Goal: Task Accomplishment & Management: Manage account settings

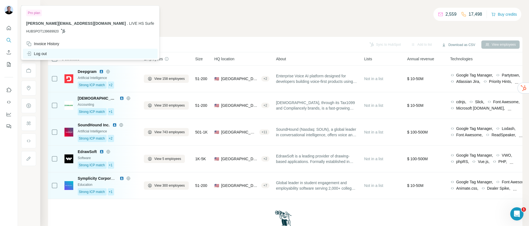
click at [44, 57] on div "Log out" at bounding box center [90, 54] width 135 height 10
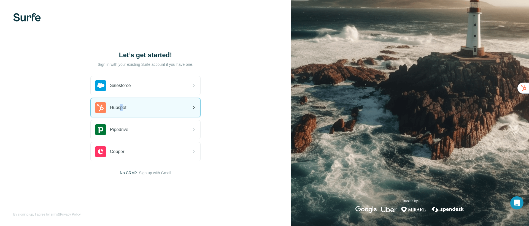
click at [122, 107] on span "Hubspot" at bounding box center [118, 108] width 17 height 7
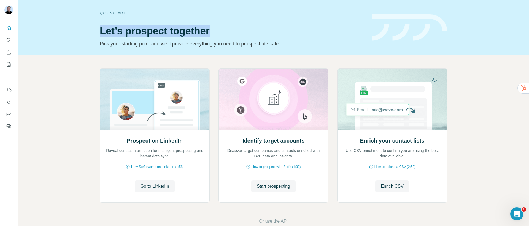
drag, startPoint x: 100, startPoint y: 32, endPoint x: 247, endPoint y: 32, distance: 146.7
click at [247, 32] on h1 "Let’s prospect together" at bounding box center [233, 31] width 266 height 11
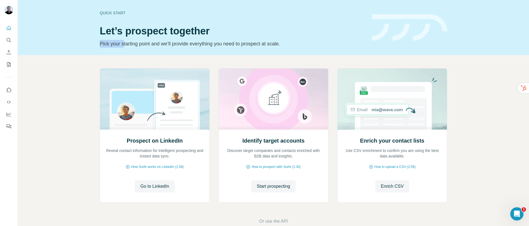
drag, startPoint x: 99, startPoint y: 46, endPoint x: 122, endPoint y: 46, distance: 23.4
click at [122, 46] on p "Pick your starting point and we’ll provide everything you need to prospect at s…" at bounding box center [233, 44] width 266 height 8
drag, startPoint x: 359, startPoint y: 142, endPoint x: 382, endPoint y: 143, distance: 22.3
click at [382, 143] on h2 "Enrich your contact lists" at bounding box center [392, 141] width 64 height 8
click at [398, 187] on span "Enrich CSV" at bounding box center [392, 186] width 23 height 7
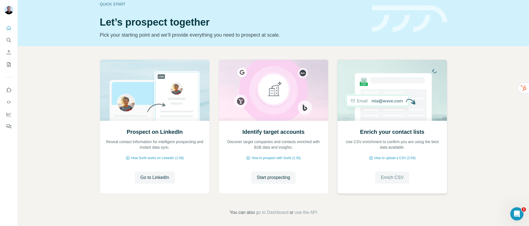
scroll to position [12, 0]
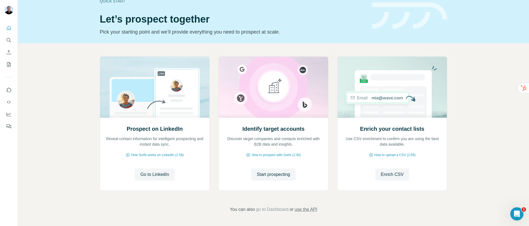
click at [306, 212] on span "use the API" at bounding box center [306, 210] width 23 height 7
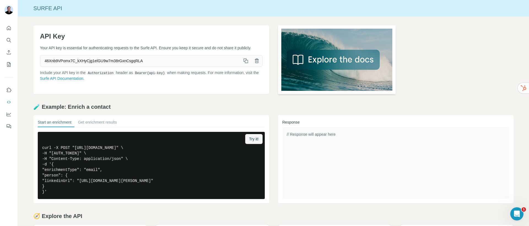
click at [319, 63] on img at bounding box center [337, 59] width 118 height 69
click at [9, 32] on button "Quick start" at bounding box center [8, 28] width 9 height 10
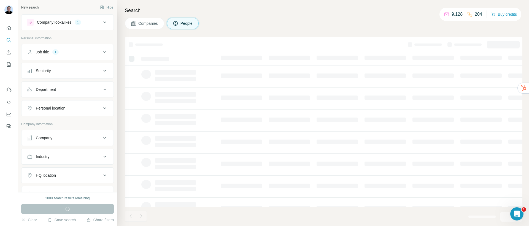
click at [93, 24] on div "Company lookalikes 1" at bounding box center [64, 22] width 74 height 7
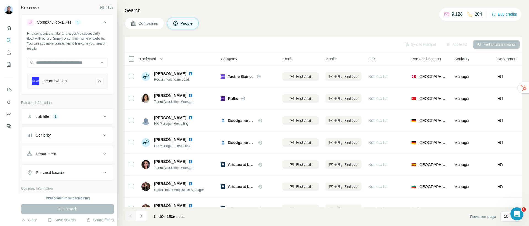
click at [85, 116] on div "Job title 1" at bounding box center [64, 117] width 74 height 6
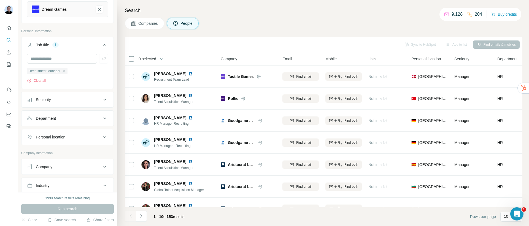
scroll to position [93, 0]
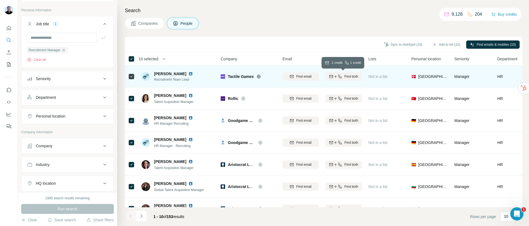
click at [356, 78] on span "Find both" at bounding box center [352, 76] width 14 height 5
click at [441, 47] on button "Add to list (10)" at bounding box center [447, 45] width 36 height 8
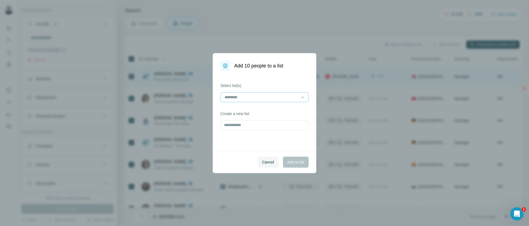
click at [250, 95] on input at bounding box center [261, 97] width 74 height 6
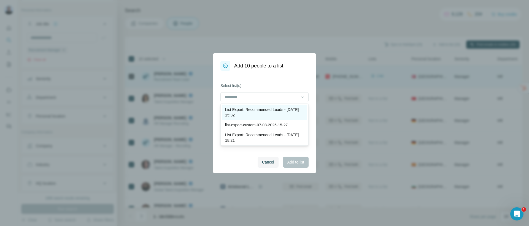
click at [250, 116] on p "List Export: Recommended Leads - 19/08/2025 15:32" at bounding box center [264, 112] width 79 height 11
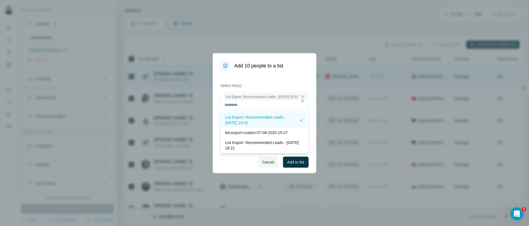
click at [256, 119] on p "List Export: Recommended Leads - 19/08/2025 15:32" at bounding box center [262, 120] width 74 height 11
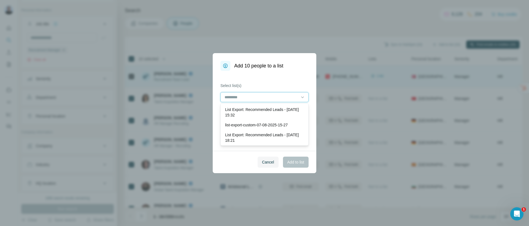
scroll to position [0, 0]
click at [389, 14] on div "Add 10 people to a list Select list(s) Create a new list Cancel Add to list" at bounding box center [264, 113] width 529 height 226
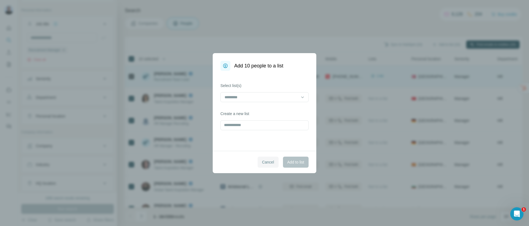
click at [264, 162] on span "Cancel" at bounding box center [268, 163] width 12 height 6
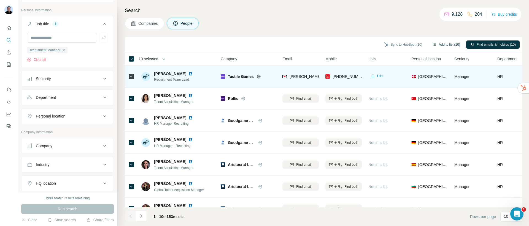
click at [450, 46] on button "Add to list (10)" at bounding box center [447, 45] width 36 height 8
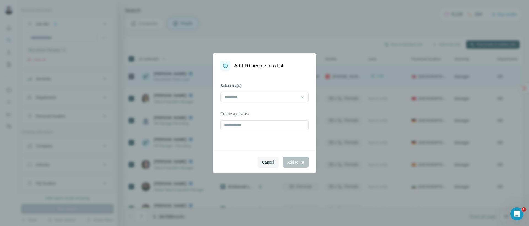
click at [262, 169] on div "Cancel Add to list" at bounding box center [265, 162] width 104 height 22
click at [262, 167] on button "Cancel" at bounding box center [268, 162] width 21 height 11
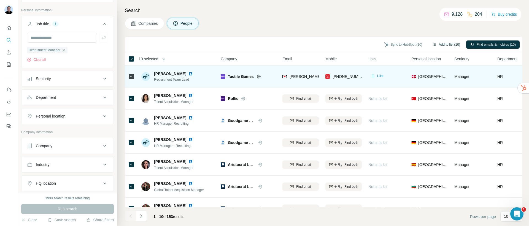
click at [443, 46] on button "Add to list (10)" at bounding box center [447, 45] width 36 height 8
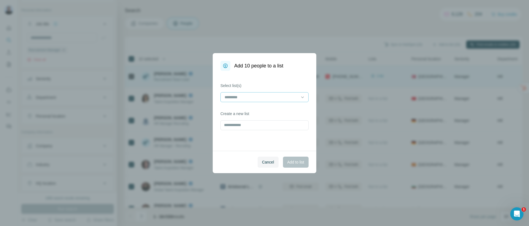
click at [277, 98] on input at bounding box center [261, 97] width 74 height 6
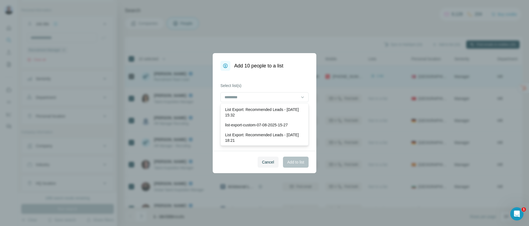
click at [274, 81] on div "Select list(s) Create a new list" at bounding box center [265, 111] width 104 height 80
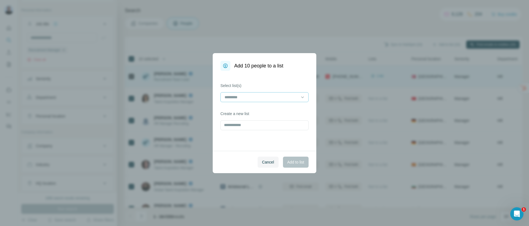
click at [269, 97] on input at bounding box center [261, 97] width 74 height 6
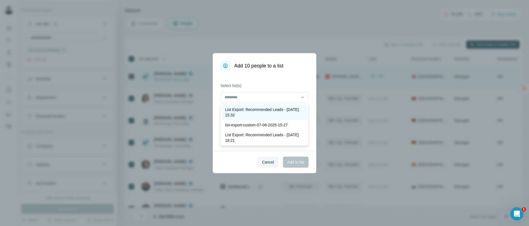
click at [248, 117] on p "List Export: Recommended Leads - 19/08/2025 15:32" at bounding box center [264, 112] width 79 height 11
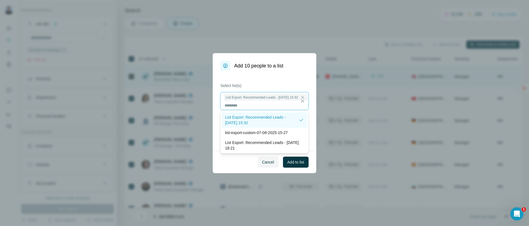
scroll to position [1, 0]
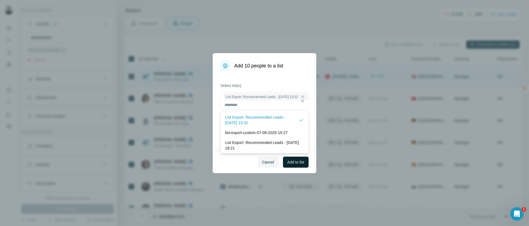
click at [304, 163] on span "Add to list" at bounding box center [296, 163] width 17 height 6
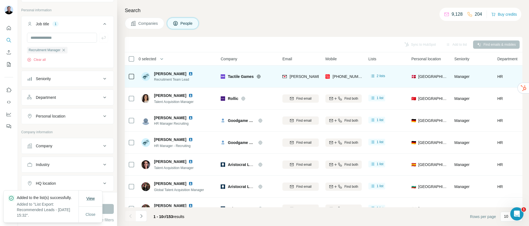
click at [87, 197] on span "View" at bounding box center [90, 199] width 8 height 4
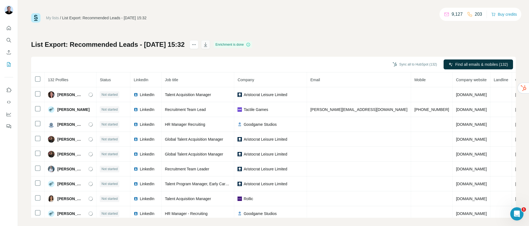
click at [208, 46] on icon "button" at bounding box center [206, 45] width 6 height 6
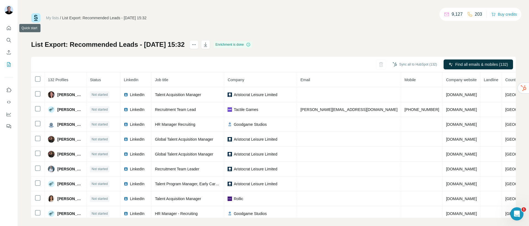
drag, startPoint x: 9, startPoint y: 31, endPoint x: 74, endPoint y: 33, distance: 65.4
click at [74, 33] on div "My lists / List Export: Recommended Leads - 19/08/2025 15:32 9,127 203 Buy cred…" at bounding box center [264, 113] width 529 height 226
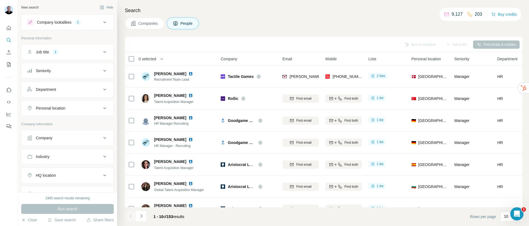
click at [396, 30] on div "Search Companies People Sync to HubSpot Add to list Find emails & mobiles 0 sel…" at bounding box center [323, 113] width 412 height 226
click at [85, 52] on div "Job title 1" at bounding box center [64, 52] width 74 height 6
click at [66, 78] on icon "button" at bounding box center [63, 78] width 4 height 4
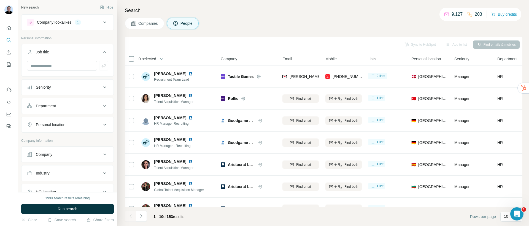
click at [101, 25] on icon at bounding box center [104, 22] width 7 height 7
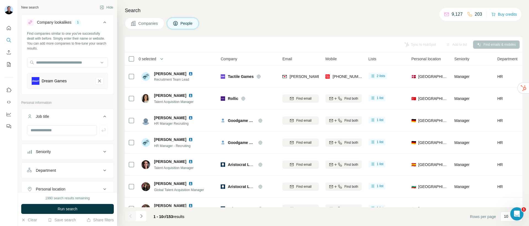
click at [97, 83] on icon "Dream Games-remove-button" at bounding box center [99, 81] width 5 height 6
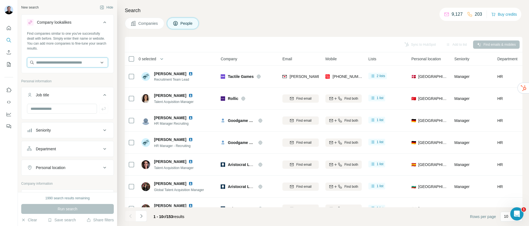
click at [65, 65] on input "text" at bounding box center [67, 63] width 81 height 10
click at [68, 89] on button "Job title" at bounding box center [68, 96] width 92 height 15
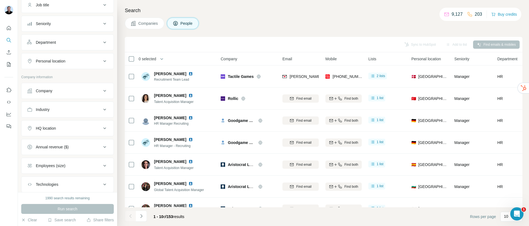
scroll to position [91, 0]
click at [68, 64] on button "Personal location" at bounding box center [68, 60] width 92 height 13
click at [61, 79] on input "text" at bounding box center [67, 74] width 81 height 10
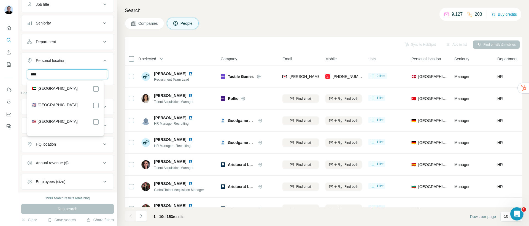
type input "****"
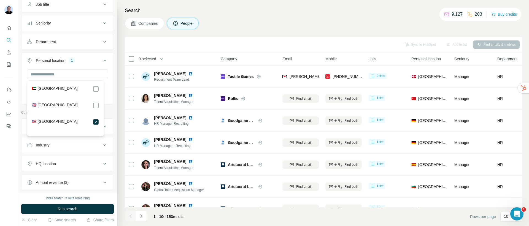
click at [109, 114] on p "Company information" at bounding box center [67, 112] width 93 height 5
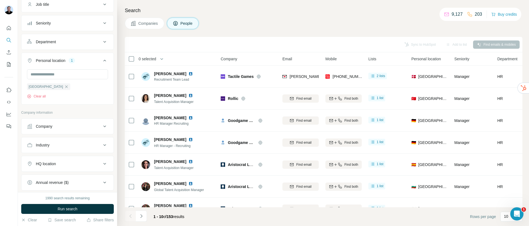
click at [76, 125] on div "Company" at bounding box center [64, 127] width 74 height 6
click at [62, 154] on input "text" at bounding box center [67, 151] width 81 height 10
type input "******"
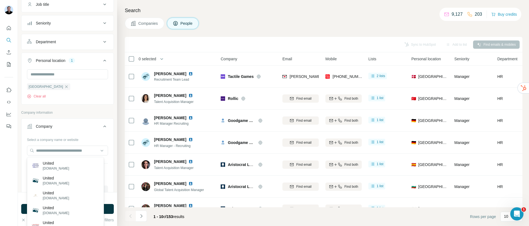
click at [78, 126] on div "Company" at bounding box center [64, 127] width 74 height 6
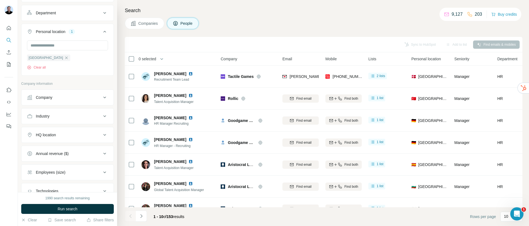
scroll to position [139, 0]
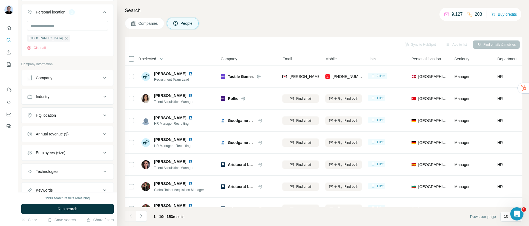
click at [74, 117] on div "HQ location" at bounding box center [64, 116] width 74 height 6
click at [64, 130] on input "text" at bounding box center [67, 129] width 81 height 10
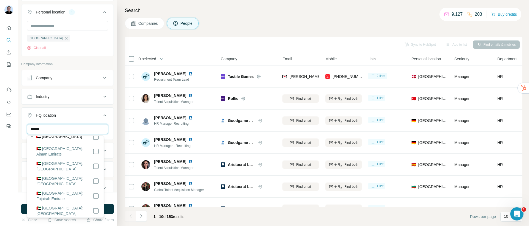
scroll to position [17, 0]
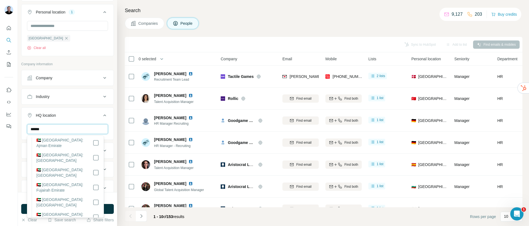
type input "******"
click at [234, 19] on div "Companies People" at bounding box center [324, 24] width 398 height 12
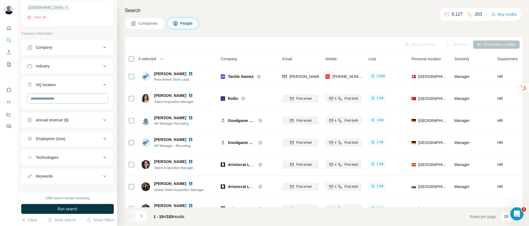
scroll to position [178, 0]
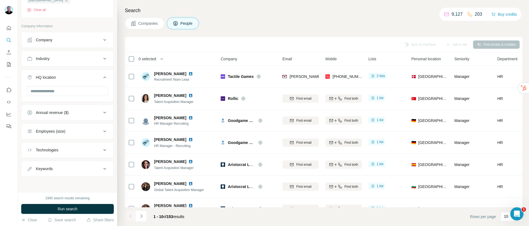
click at [86, 149] on div "Technologies" at bounding box center [64, 151] width 74 height 6
click at [65, 163] on input "text" at bounding box center [67, 164] width 81 height 10
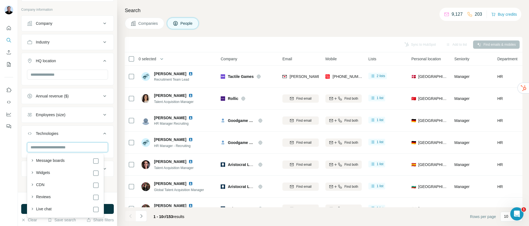
scroll to position [272, 0]
type input "*****"
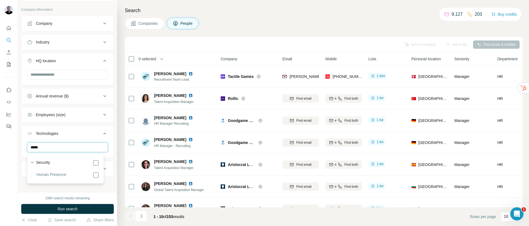
scroll to position [0, 0]
click at [46, 149] on input "*****" at bounding box center [67, 148] width 81 height 10
click at [39, 149] on input "********" at bounding box center [67, 148] width 81 height 10
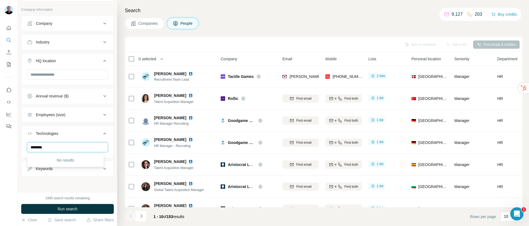
click at [39, 149] on input "********" at bounding box center [67, 148] width 81 height 10
click at [40, 149] on input "*********" at bounding box center [67, 148] width 81 height 10
click at [60, 149] on input "**********" at bounding box center [67, 148] width 81 height 10
click at [76, 146] on input "**********" at bounding box center [67, 148] width 81 height 10
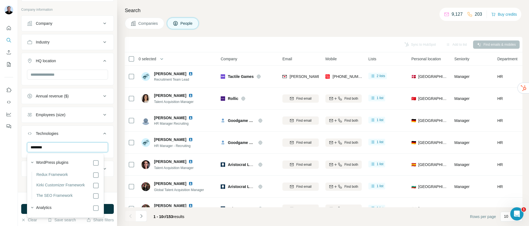
type input "*********"
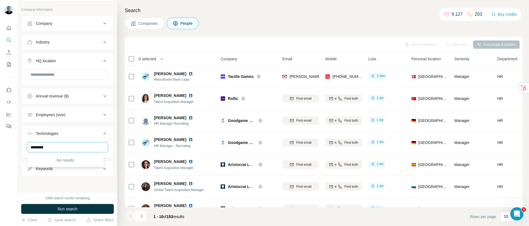
click at [75, 145] on input "*********" at bounding box center [67, 148] width 81 height 10
click at [74, 145] on input "*********" at bounding box center [67, 148] width 81 height 10
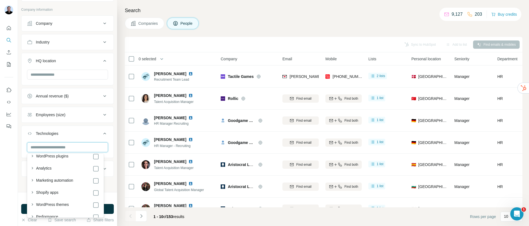
scroll to position [30, 0]
click at [30, 157] on icon "button" at bounding box center [33, 157] width 6 height 6
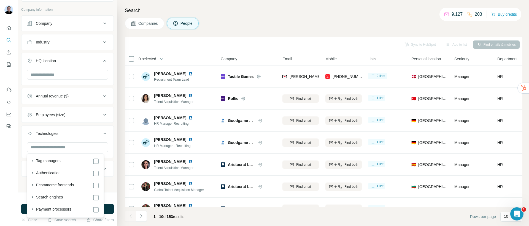
scroll to position [2864, 0]
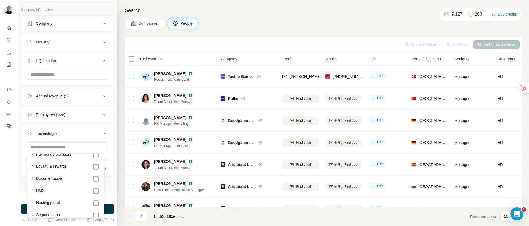
click at [34, 169] on icon "button" at bounding box center [33, 167] width 6 height 6
click at [58, 147] on input "text" at bounding box center [67, 148] width 81 height 10
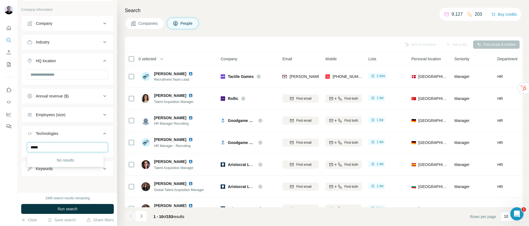
click at [72, 149] on input "*****" at bounding box center [67, 148] width 81 height 10
click at [71, 149] on input "*****" at bounding box center [67, 148] width 81 height 10
click at [32, 149] on input "*******" at bounding box center [67, 148] width 81 height 10
drag, startPoint x: 35, startPoint y: 150, endPoint x: 31, endPoint y: 149, distance: 3.4
click at [31, 149] on input "*******" at bounding box center [67, 148] width 81 height 10
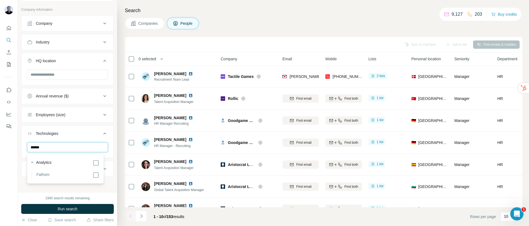
type input "******"
click at [60, 177] on li "Fathom" at bounding box center [66, 175] width 68 height 7
click at [75, 210] on span "Run search" at bounding box center [68, 210] width 20 height 6
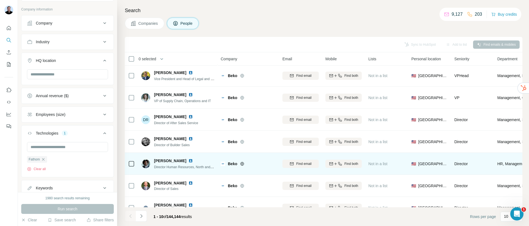
scroll to position [51, 0]
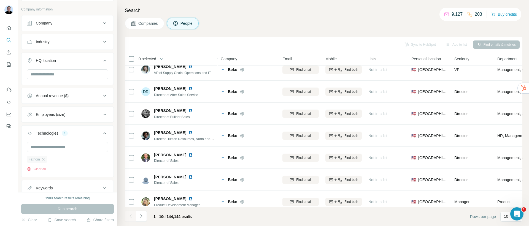
click at [37, 161] on span "Fathom" at bounding box center [34, 159] width 11 height 5
click at [45, 159] on icon "button" at bounding box center [43, 159] width 4 height 4
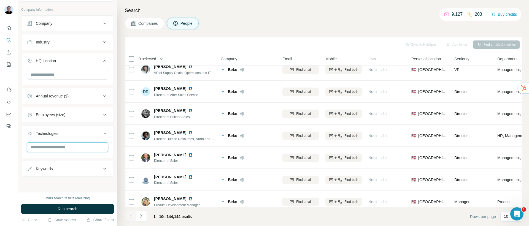
click at [47, 150] on input "text" at bounding box center [67, 148] width 81 height 10
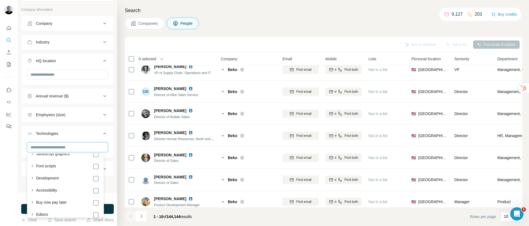
scroll to position [772, 0]
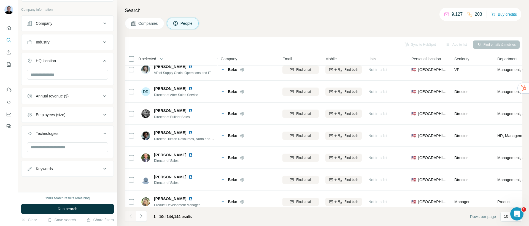
click at [93, 125] on ul "Company Industry HQ location Annual revenue ($) Employees (size) Technologies K…" at bounding box center [67, 96] width 93 height 162
click at [73, 150] on input "text" at bounding box center [67, 148] width 81 height 10
type input "*****"
click at [71, 126] on div "Technologies" at bounding box center [67, 142] width 93 height 33
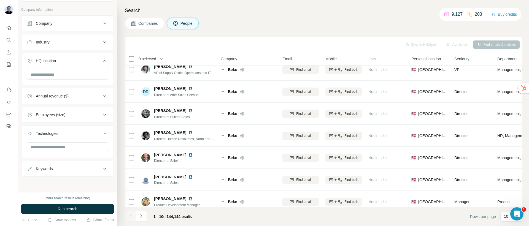
click at [65, 168] on div "Keywords" at bounding box center [64, 169] width 74 height 6
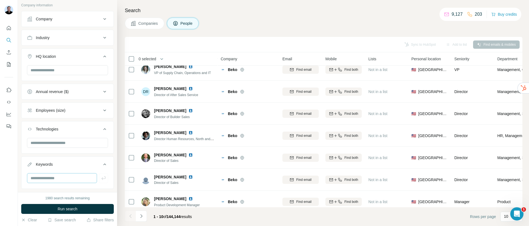
scroll to position [211, 0]
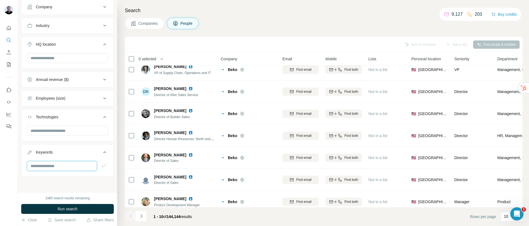
click at [58, 168] on input "text" at bounding box center [62, 166] width 70 height 10
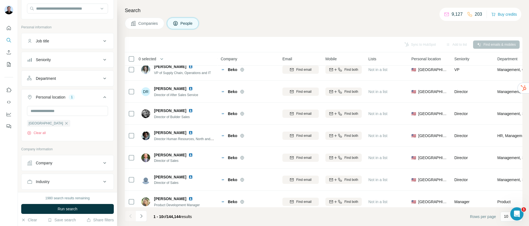
scroll to position [0, 0]
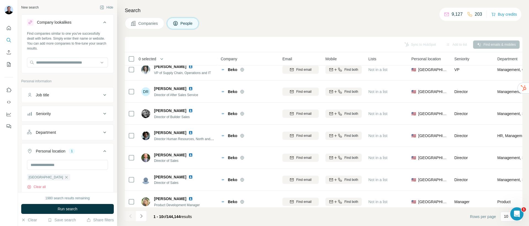
click at [231, 17] on div "Search Companies People Sync to HubSpot Add to list Find emails & mobiles 0 sel…" at bounding box center [323, 113] width 412 height 226
click at [64, 178] on icon "button" at bounding box center [66, 177] width 4 height 4
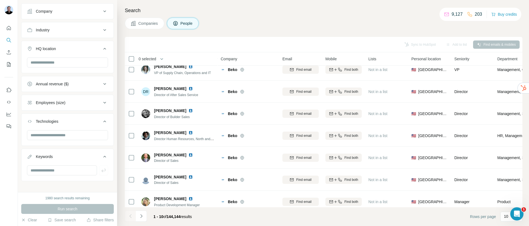
scroll to position [181, 0]
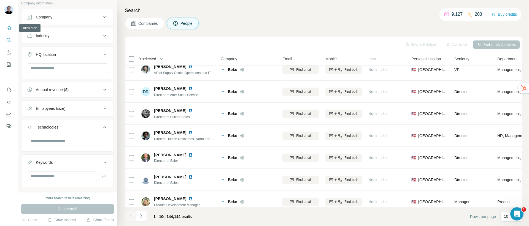
click at [7, 30] on icon "Quick start" at bounding box center [9, 28] width 6 height 6
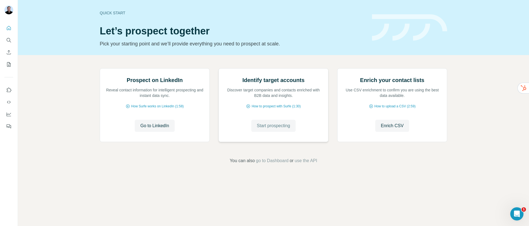
click at [266, 129] on span "Start prospecting" at bounding box center [273, 126] width 33 height 7
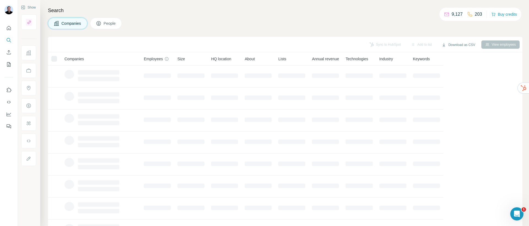
click at [93, 27] on button "People" at bounding box center [106, 24] width 32 height 12
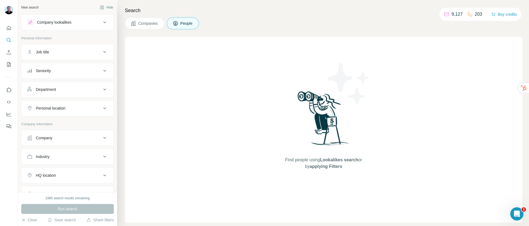
click at [61, 52] on div "Job title" at bounding box center [64, 52] width 74 height 6
click at [69, 66] on input "text" at bounding box center [62, 66] width 70 height 10
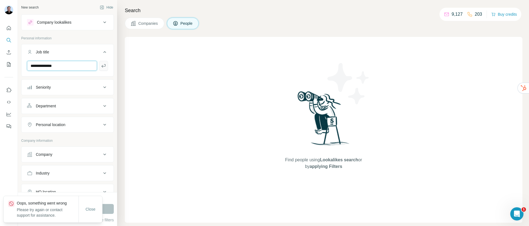
type input "**********"
click at [102, 68] on icon "button" at bounding box center [104, 66] width 6 height 6
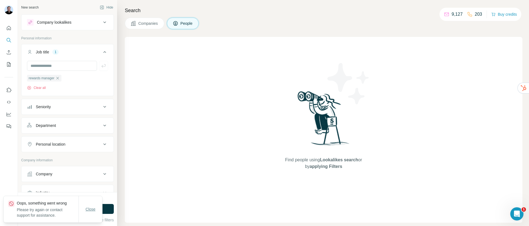
click at [90, 212] on span "Close" at bounding box center [91, 210] width 10 height 6
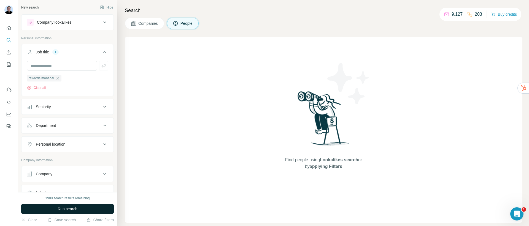
click at [90, 212] on button "Run search" at bounding box center [67, 209] width 93 height 10
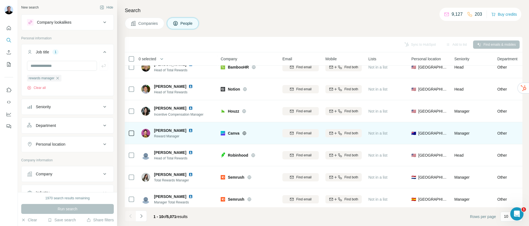
scroll to position [82, 0]
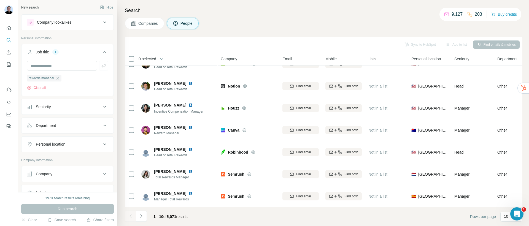
drag, startPoint x: 168, startPoint y: 216, endPoint x: 199, endPoint y: 216, distance: 31.7
click at [199, 216] on footer "1 - 10 of 5,071 results Rows per page 10" at bounding box center [324, 217] width 398 height 19
click at [73, 108] on div "Seniority" at bounding box center [64, 107] width 74 height 6
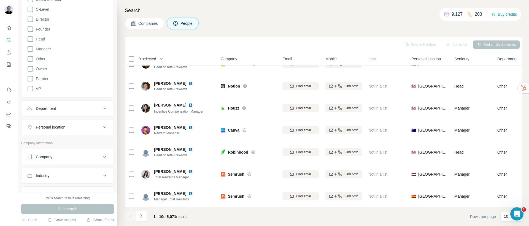
scroll to position [180, 0]
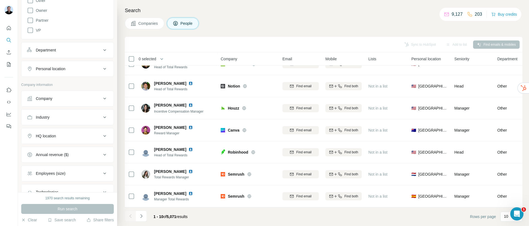
click at [73, 69] on div "Personal location" at bounding box center [64, 69] width 74 height 6
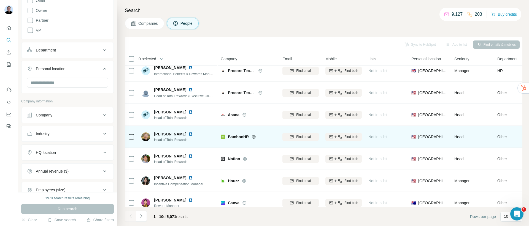
scroll to position [0, 0]
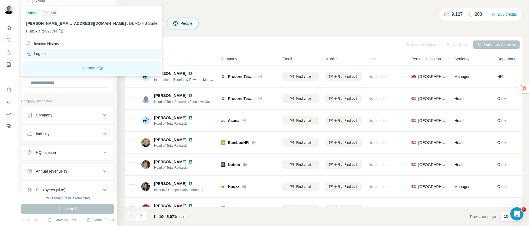
click at [41, 54] on div "Log out" at bounding box center [36, 54] width 21 height 6
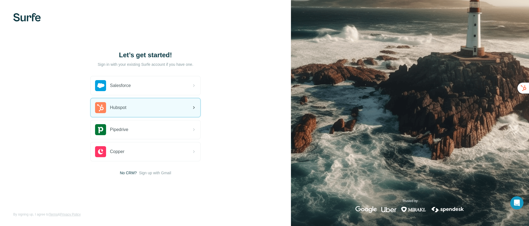
click at [120, 111] on div "Hubspot" at bounding box center [110, 107] width 31 height 11
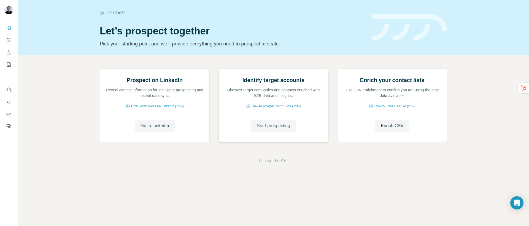
click at [276, 129] on span "Start prospecting" at bounding box center [273, 126] width 33 height 7
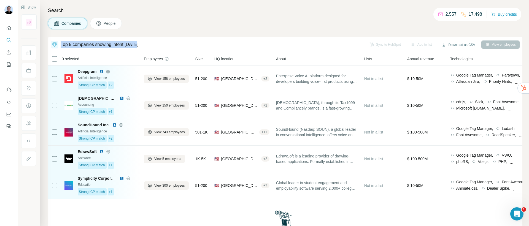
drag, startPoint x: 61, startPoint y: 44, endPoint x: 151, endPoint y: 43, distance: 89.6
click at [151, 43] on div "Top 5 companies showing intent today" at bounding box center [207, 45] width 313 height 8
click at [99, 44] on div "Top 5 companies showing intent today" at bounding box center [100, 44] width 78 height 7
drag, startPoint x: 63, startPoint y: 43, endPoint x: 146, endPoint y: 42, distance: 83.6
click at [146, 42] on div "Top 5 companies showing intent today" at bounding box center [207, 45] width 313 height 8
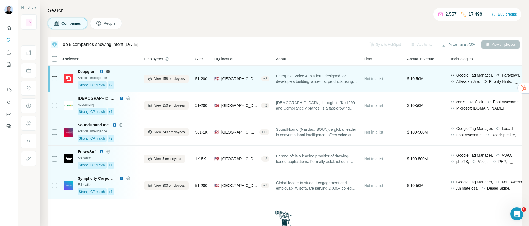
click at [248, 89] on div "🇺🇸 United States, California + 2" at bounding box center [242, 79] width 55 height 20
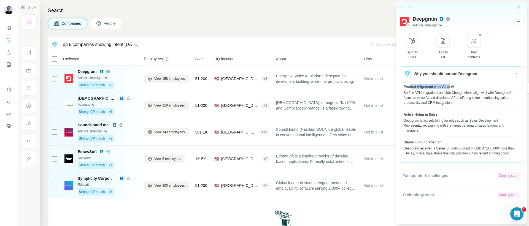
drag, startPoint x: 412, startPoint y: 88, endPoint x: 452, endPoint y: 87, distance: 39.7
click at [452, 87] on span "Product Alignment with Voice AI" at bounding box center [429, 86] width 51 height 5
drag, startPoint x: 406, startPoint y: 114, endPoint x: 437, endPoint y: 116, distance: 31.2
click at [437, 116] on span "Active Hiring in Sales" at bounding box center [421, 114] width 34 height 5
drag, startPoint x: 405, startPoint y: 143, endPoint x: 441, endPoint y: 142, distance: 36.1
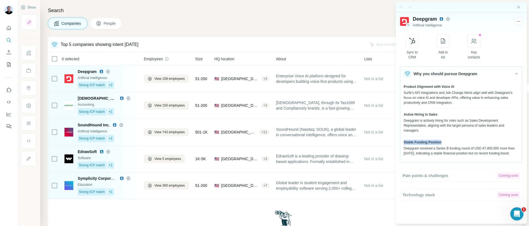
click at [441, 142] on span "Stable Funding Position" at bounding box center [423, 142] width 38 height 5
click at [311, 26] on div "Companies People" at bounding box center [285, 24] width 475 height 12
click at [7, 28] on icon "Quick start" at bounding box center [9, 28] width 4 height 4
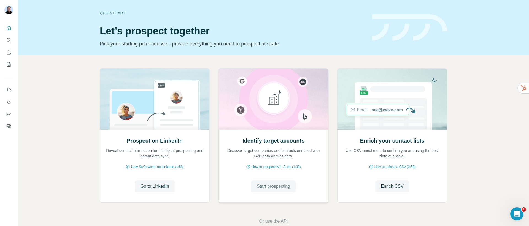
click at [261, 187] on span "Start prospecting" at bounding box center [273, 186] width 33 height 7
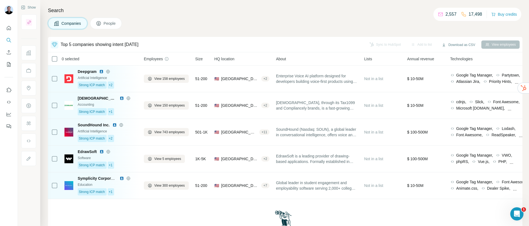
click at [116, 22] on span "People" at bounding box center [110, 24] width 13 height 6
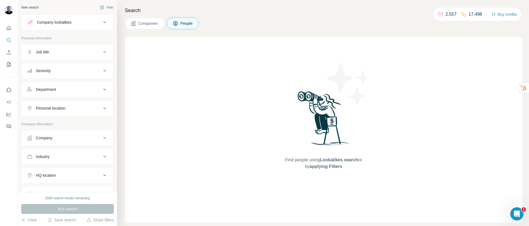
click at [54, 52] on div "Job title" at bounding box center [64, 52] width 74 height 6
click at [52, 65] on input "text" at bounding box center [62, 66] width 70 height 10
type input "**********"
click at [99, 68] on button "button" at bounding box center [103, 66] width 9 height 10
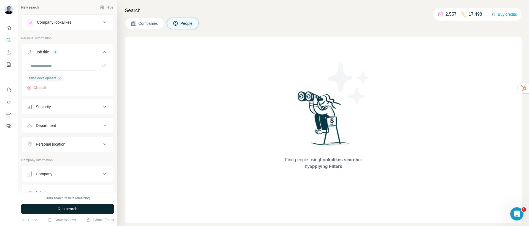
click at [56, 207] on button "Run search" at bounding box center [67, 209] width 93 height 10
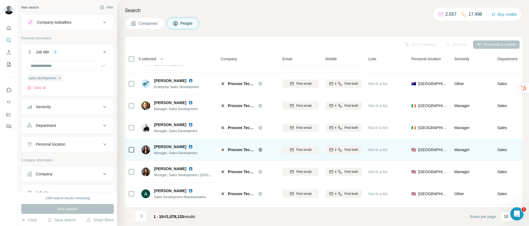
scroll to position [82, 0]
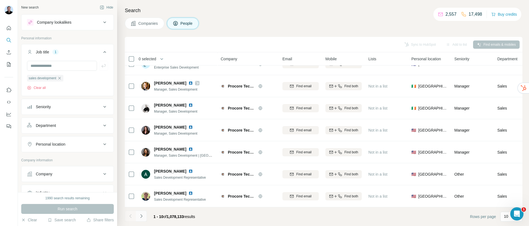
click at [141, 218] on icon "Navigate to next page" at bounding box center [142, 217] width 6 height 6
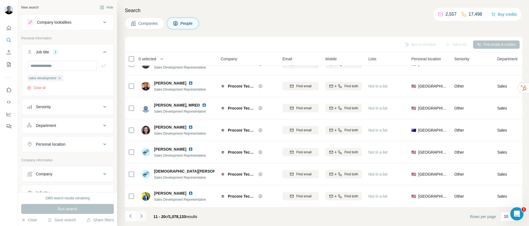
click at [145, 216] on button "Navigate to next page" at bounding box center [141, 216] width 11 height 11
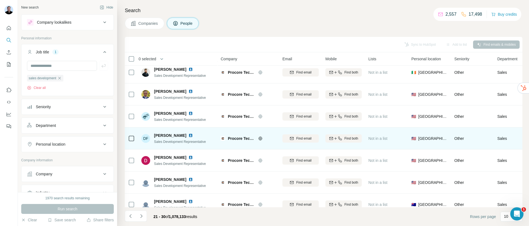
scroll to position [0, 0]
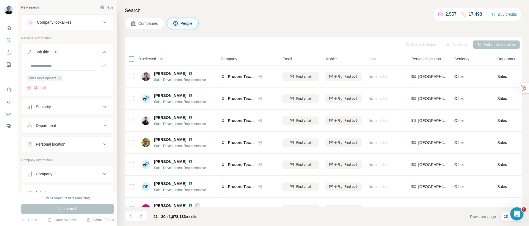
click at [62, 78] on icon "button" at bounding box center [59, 78] width 4 height 4
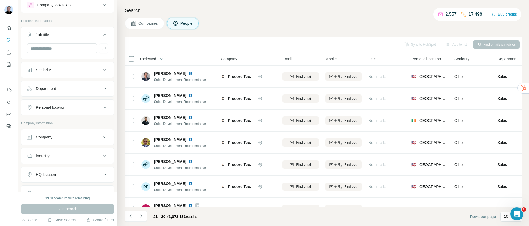
scroll to position [98, 0]
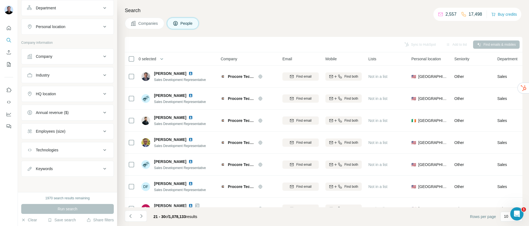
click at [62, 57] on div "Company" at bounding box center [64, 57] width 74 height 6
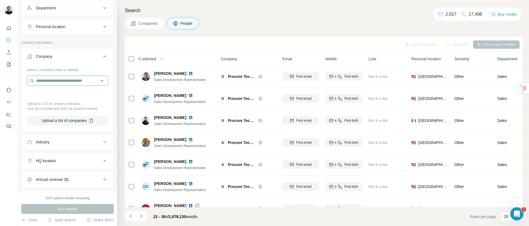
drag, startPoint x: 77, startPoint y: 76, endPoint x: 77, endPoint y: 81, distance: 4.7
click at [77, 76] on input "text" at bounding box center [67, 81] width 81 height 10
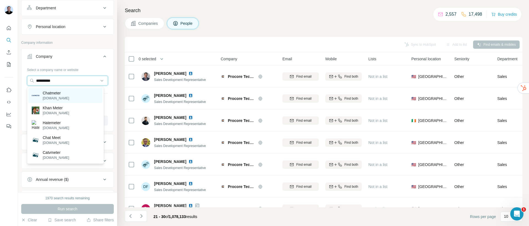
type input "**********"
click at [70, 94] on div "Chatmeter chatmeter.com" at bounding box center [65, 95] width 74 height 15
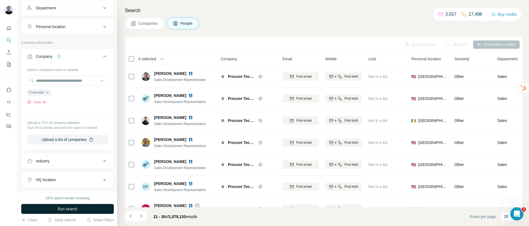
click at [65, 211] on span "Run search" at bounding box center [68, 210] width 20 height 6
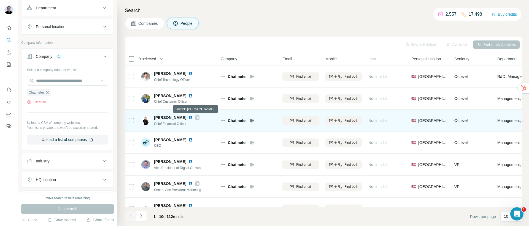
click at [196, 118] on icon at bounding box center [197, 118] width 3 height 4
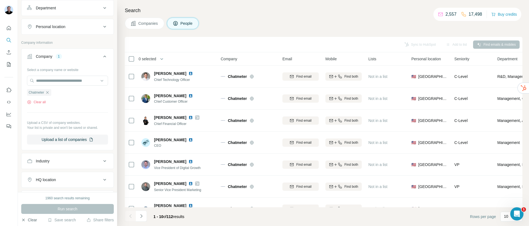
click at [31, 220] on button "Clear" at bounding box center [29, 221] width 16 height 6
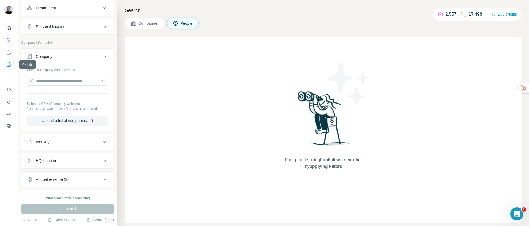
click at [9, 64] on icon "My lists" at bounding box center [9, 65] width 6 height 6
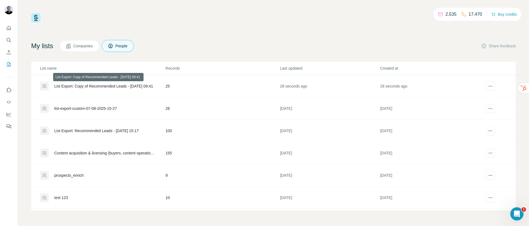
click at [97, 88] on div "List Export: Copy of Recommended Leads - 22/08/2025 09:41" at bounding box center [103, 87] width 99 height 6
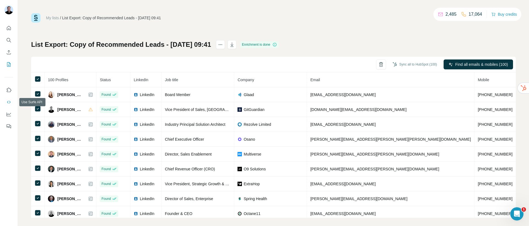
click at [7, 104] on icon "Use Surfe API" at bounding box center [9, 103] width 6 height 6
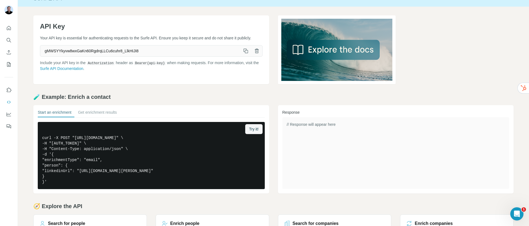
scroll to position [52, 0]
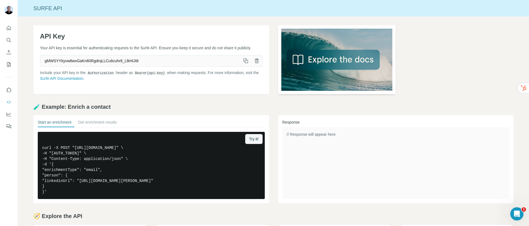
click at [324, 59] on img at bounding box center [337, 59] width 118 height 69
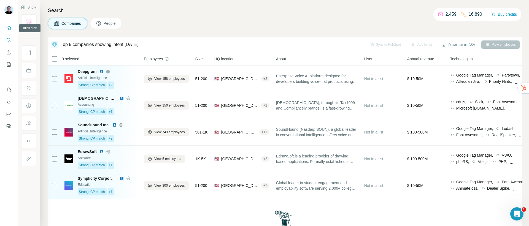
click at [9, 29] on icon "Quick start" at bounding box center [9, 28] width 6 height 6
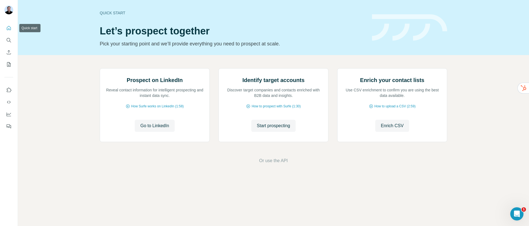
click at [9, 29] on icon "Quick start" at bounding box center [9, 28] width 4 height 4
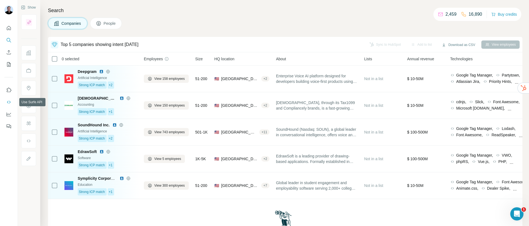
click at [11, 104] on icon "Use Surfe API" at bounding box center [9, 103] width 6 height 6
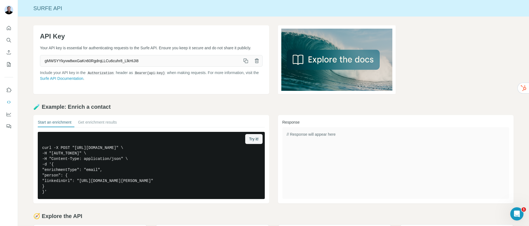
click at [148, 25] on div "API Key Your API key is essential for authenticating requests to the Surfe API.…" at bounding box center [151, 59] width 236 height 69
